Goal: Information Seeking & Learning: Learn about a topic

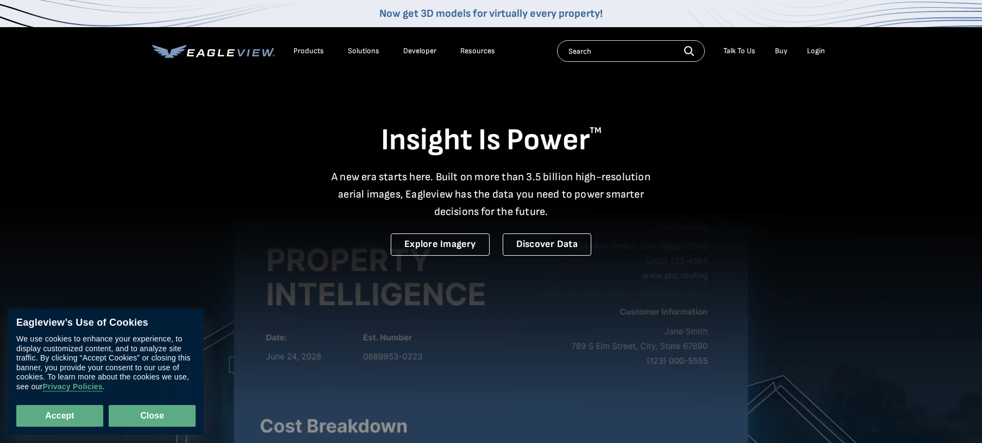
click at [150, 415] on button "Close" at bounding box center [152, 416] width 87 height 22
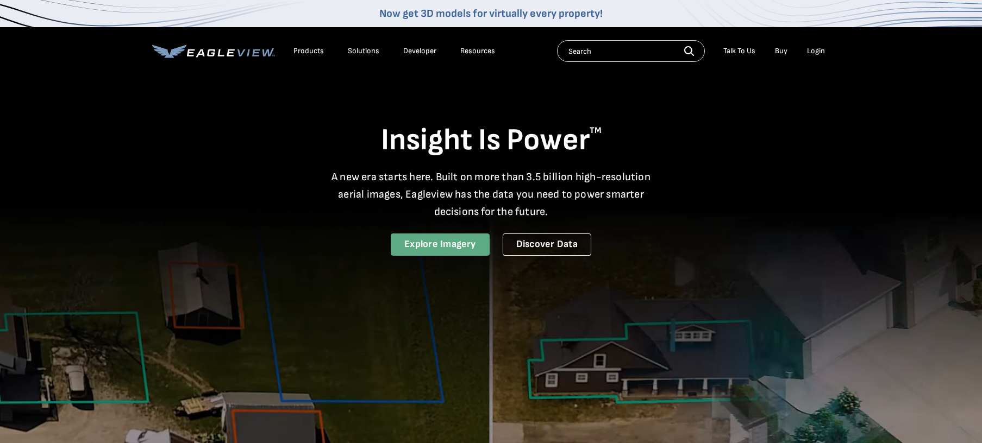
click at [451, 246] on link "Explore Imagery" at bounding box center [440, 245] width 99 height 22
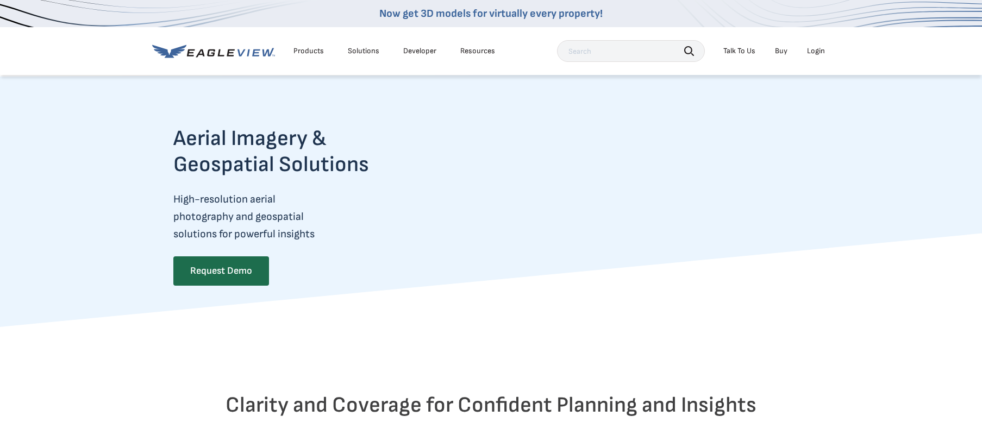
scroll to position [815, 0]
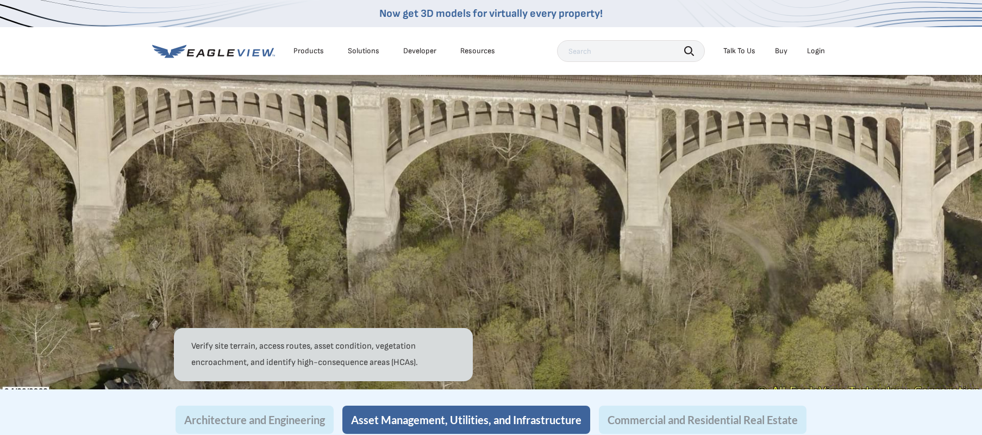
click at [359, 51] on div "Solutions" at bounding box center [364, 51] width 32 height 10
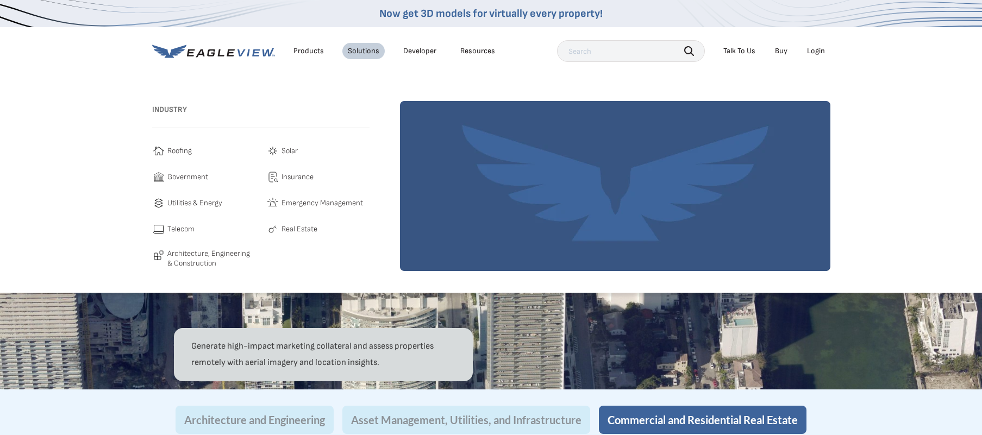
click at [316, 50] on div "Products" at bounding box center [308, 51] width 30 height 10
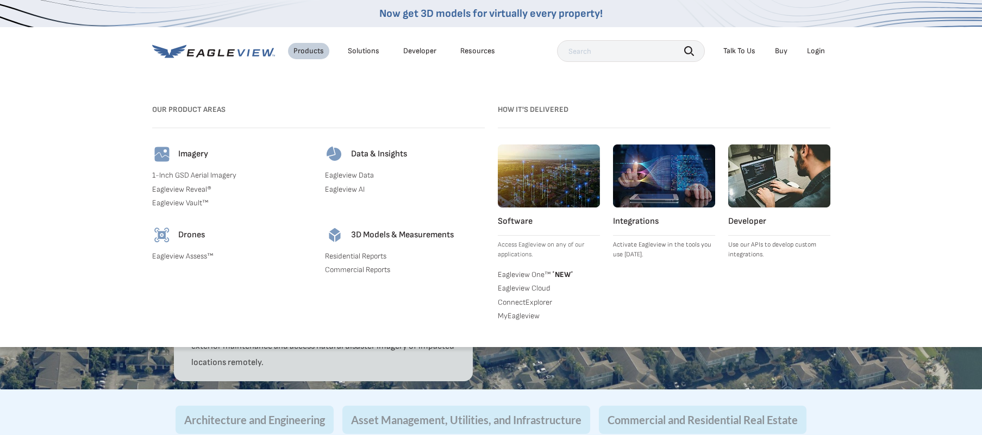
click at [179, 174] on link "1-Inch GSD Aerial Imagery" at bounding box center [232, 176] width 160 height 10
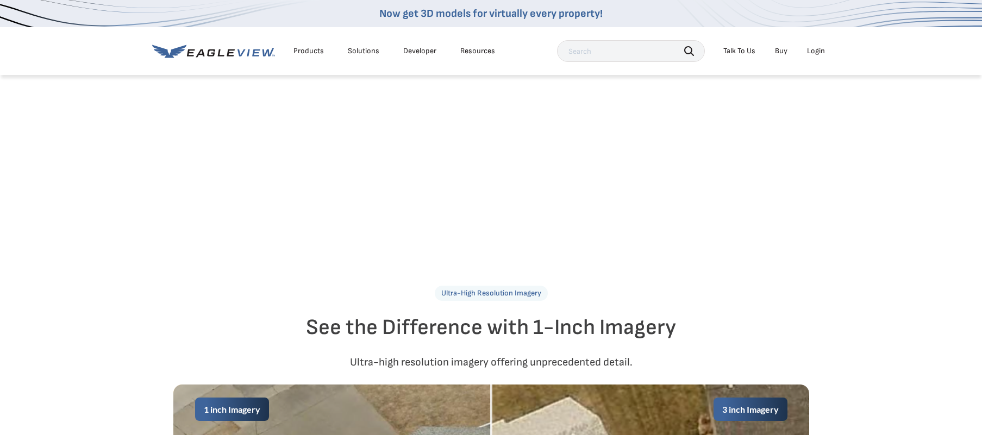
scroll to position [543, 0]
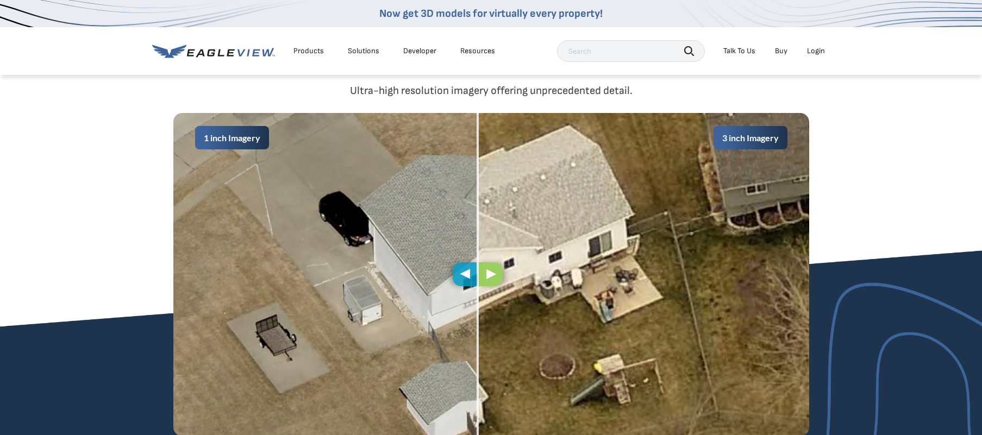
drag, startPoint x: 504, startPoint y: 278, endPoint x: 491, endPoint y: 329, distance: 52.7
click at [491, 329] on div "1 inch Imagery 3 inch Imagery" at bounding box center [491, 274] width 636 height 323
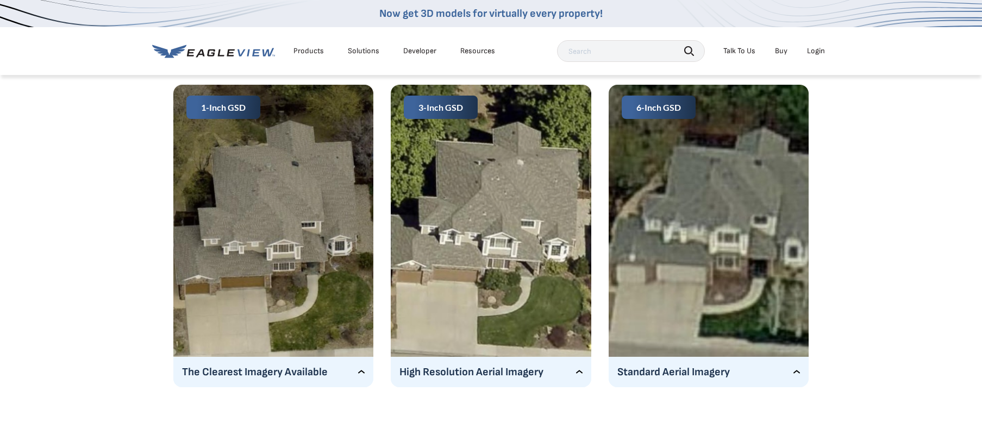
scroll to position [1749, 0]
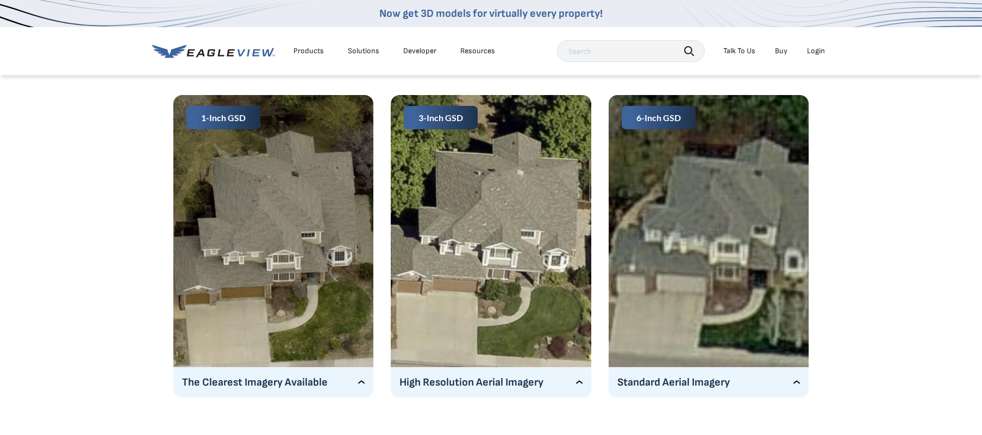
click at [580, 383] on p "High Resolution Aerial Imagery" at bounding box center [490, 382] width 183 height 17
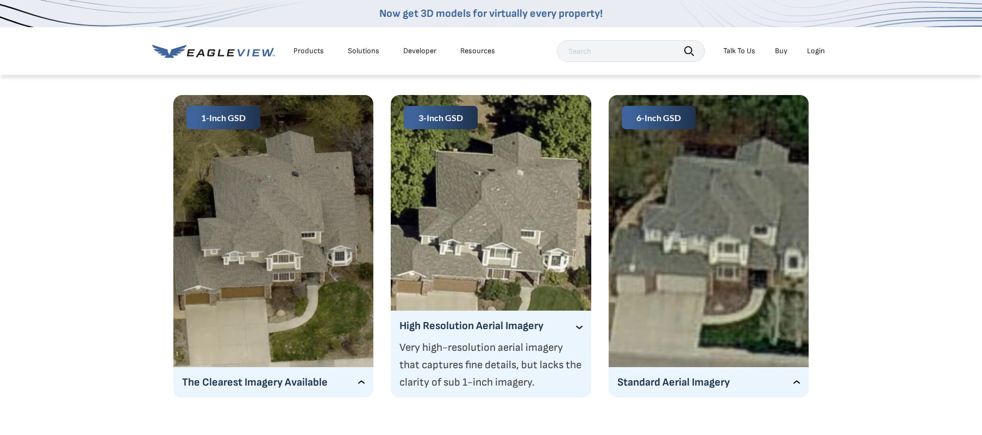
click at [580, 382] on p "Very high-resolution aerial imagery that captures fine details, but lacks the c…" at bounding box center [490, 365] width 183 height 52
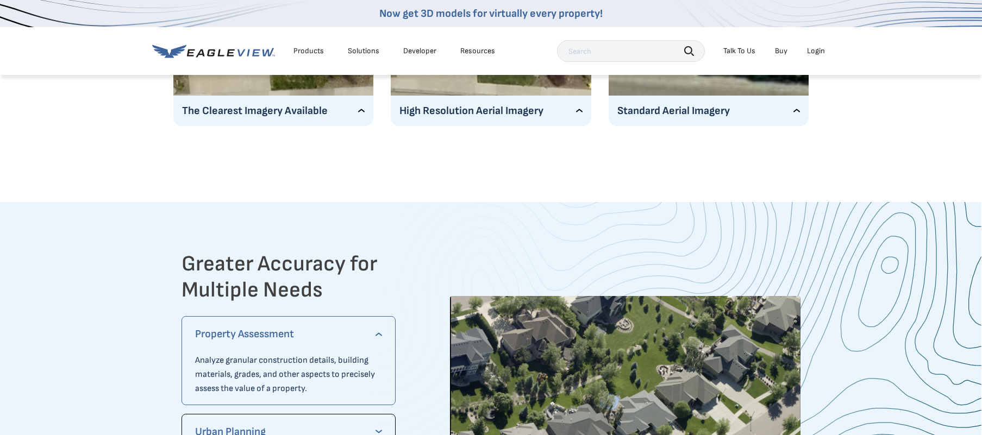
scroll to position [1477, 0]
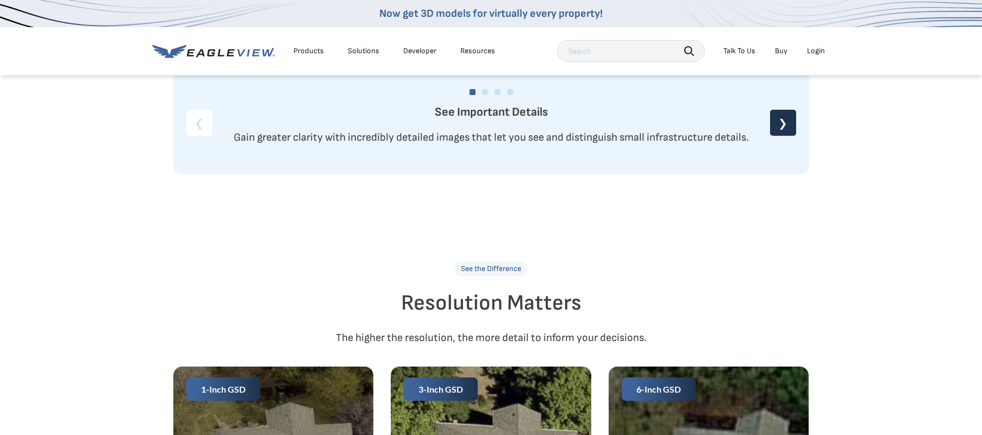
click at [481, 92] on div at bounding box center [491, 88] width 636 height 32
click at [483, 92] on link at bounding box center [485, 92] width 6 height 6
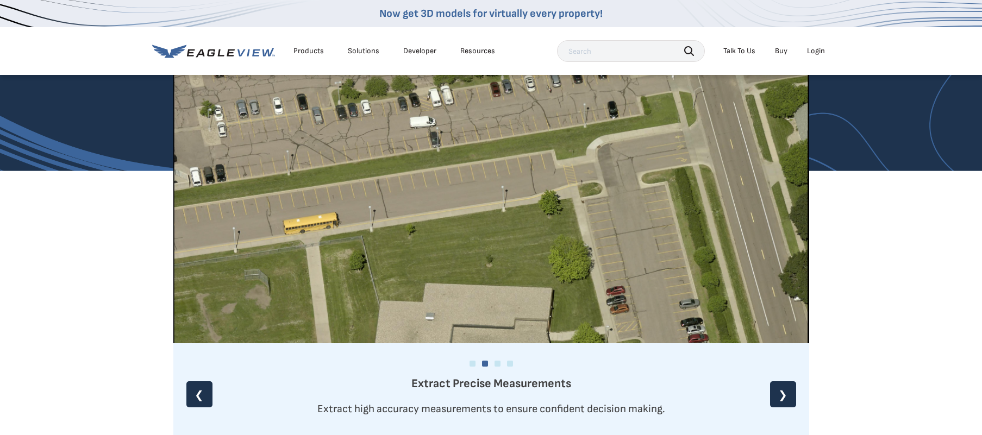
click at [785, 387] on div "❯" at bounding box center [783, 394] width 26 height 26
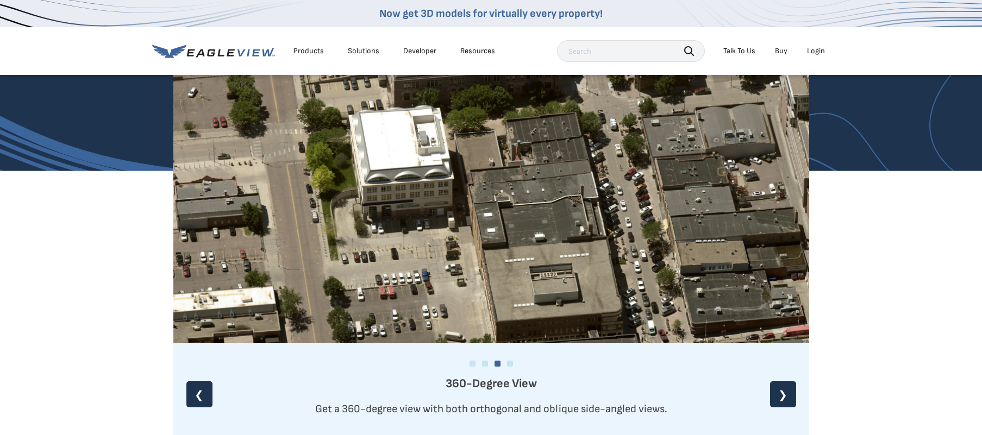
click at [785, 387] on div "❯" at bounding box center [783, 394] width 26 height 26
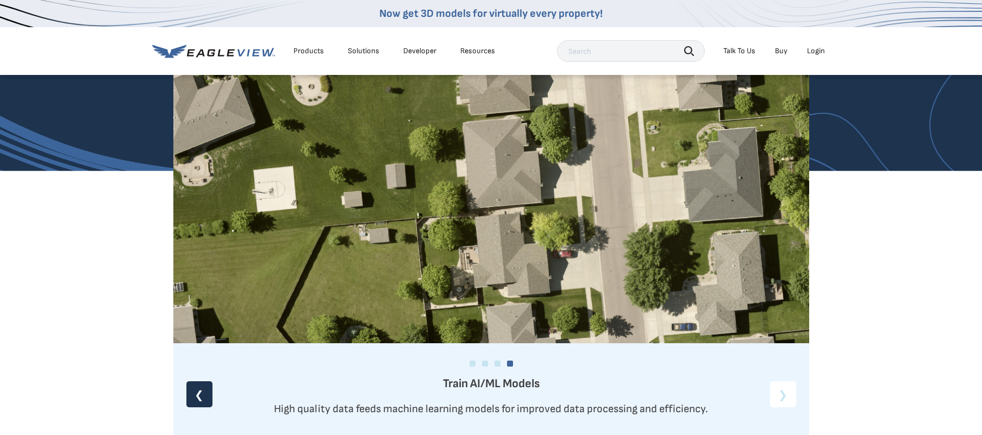
click at [783, 394] on div "Train AI/ML Models High quality data feeds machine learning models for improved…" at bounding box center [491, 396] width 636 height 42
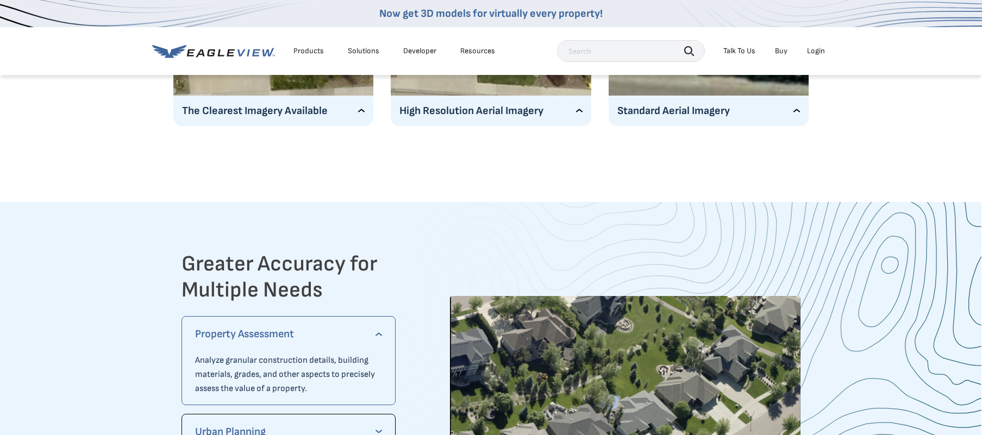
scroll to position [1749, 0]
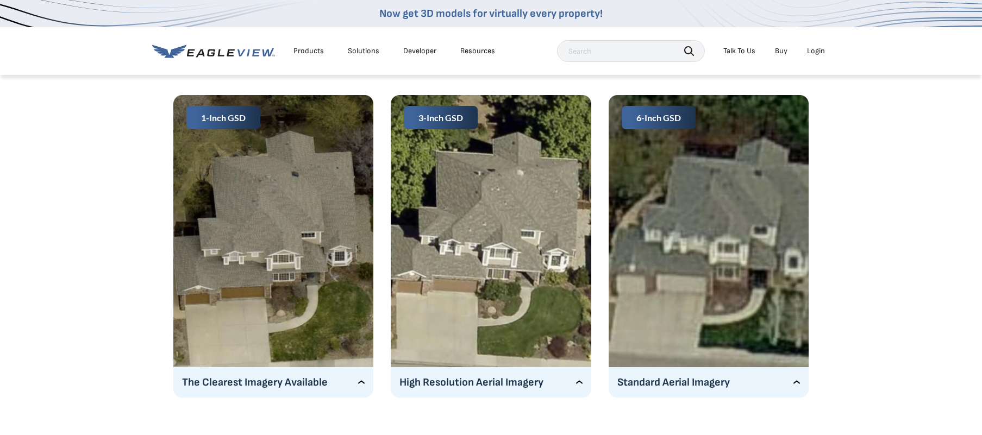
click at [527, 381] on p "High Resolution Aerial Imagery" at bounding box center [490, 382] width 183 height 17
